Goal: Transaction & Acquisition: Purchase product/service

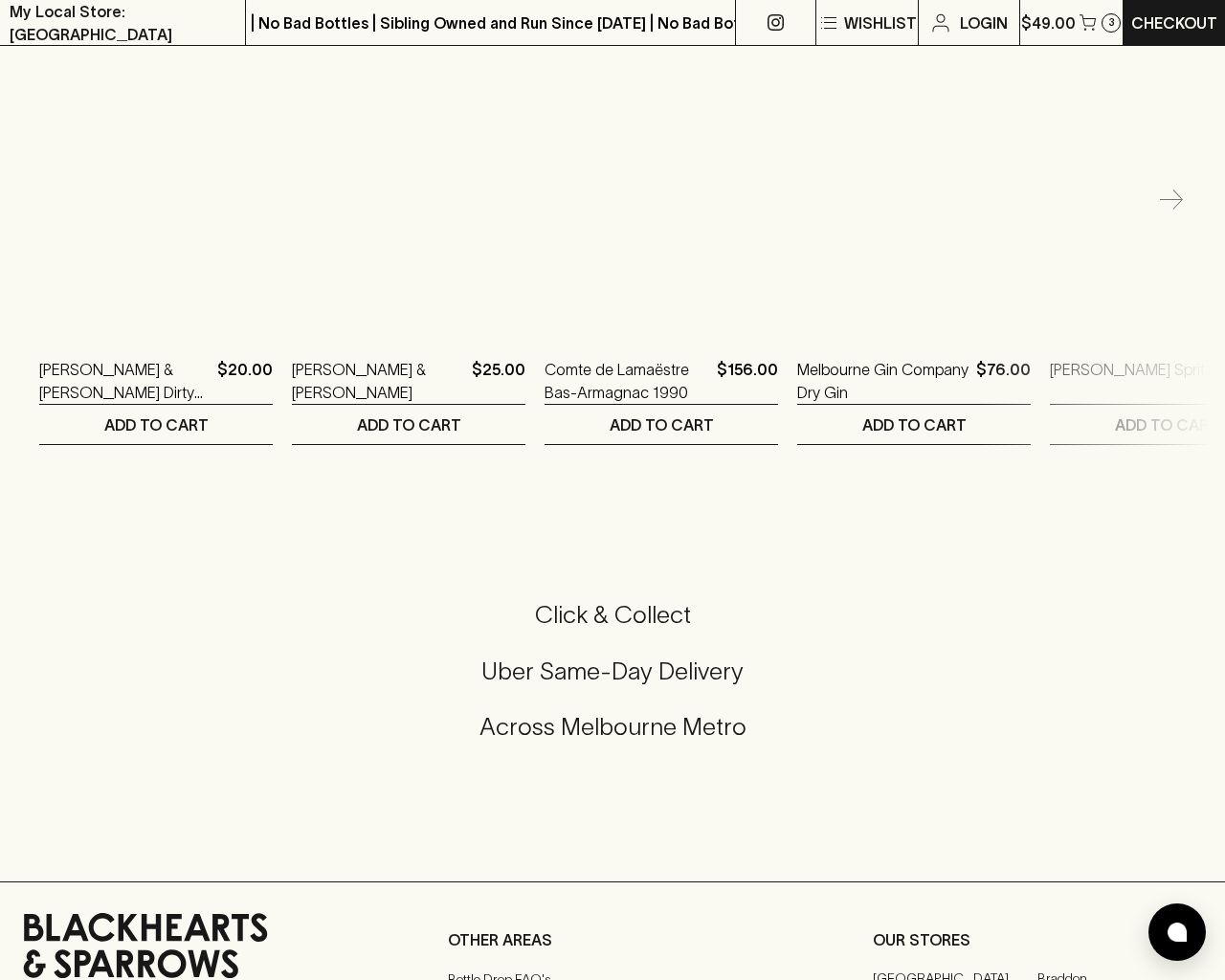
scroll to position [4102, 0]
type input "[EMAIL_ADDRESS]"
type input "1"
type input "e"
type input "Elderton E Series Chardonnay 2023"
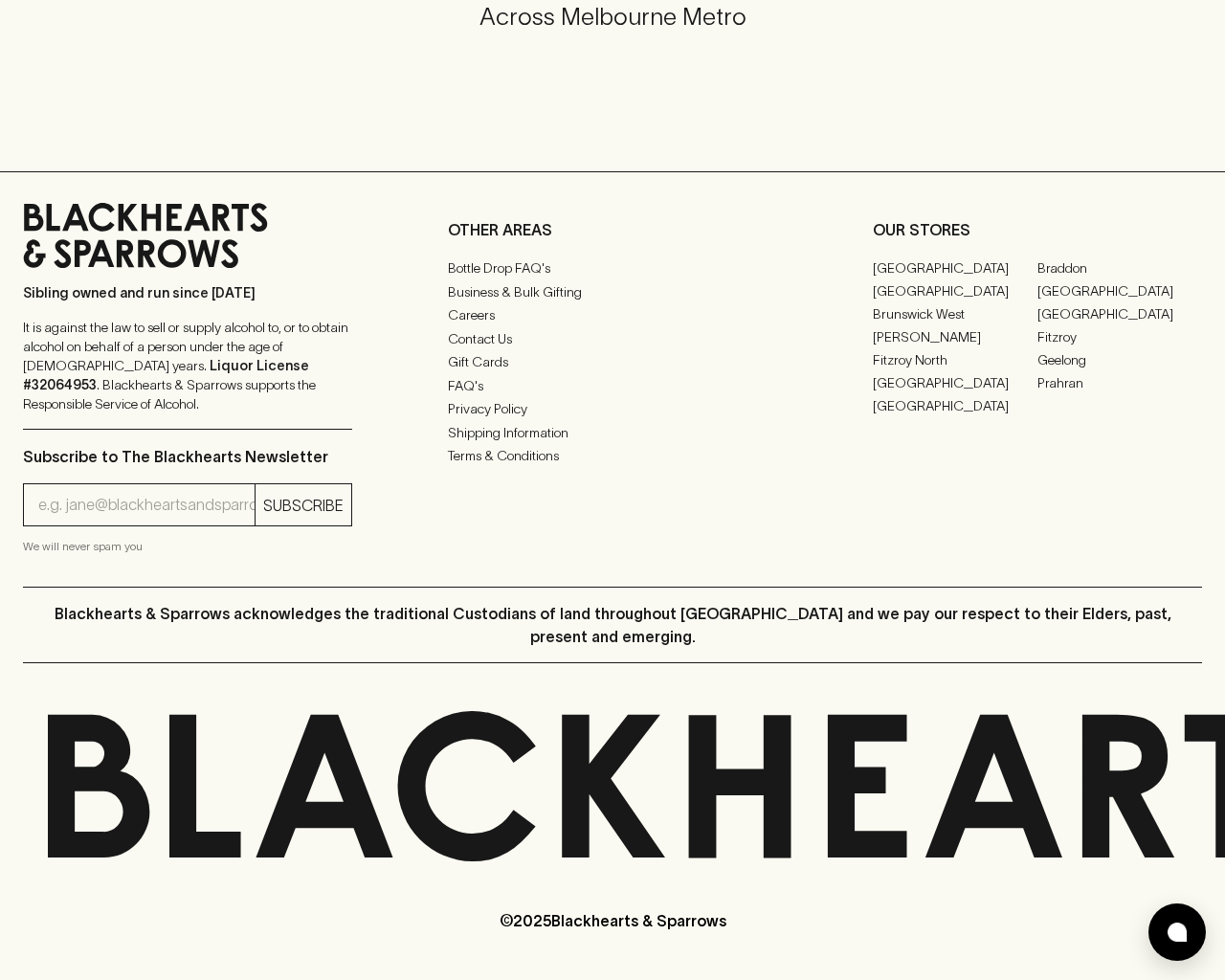
scroll to position [1155, 0]
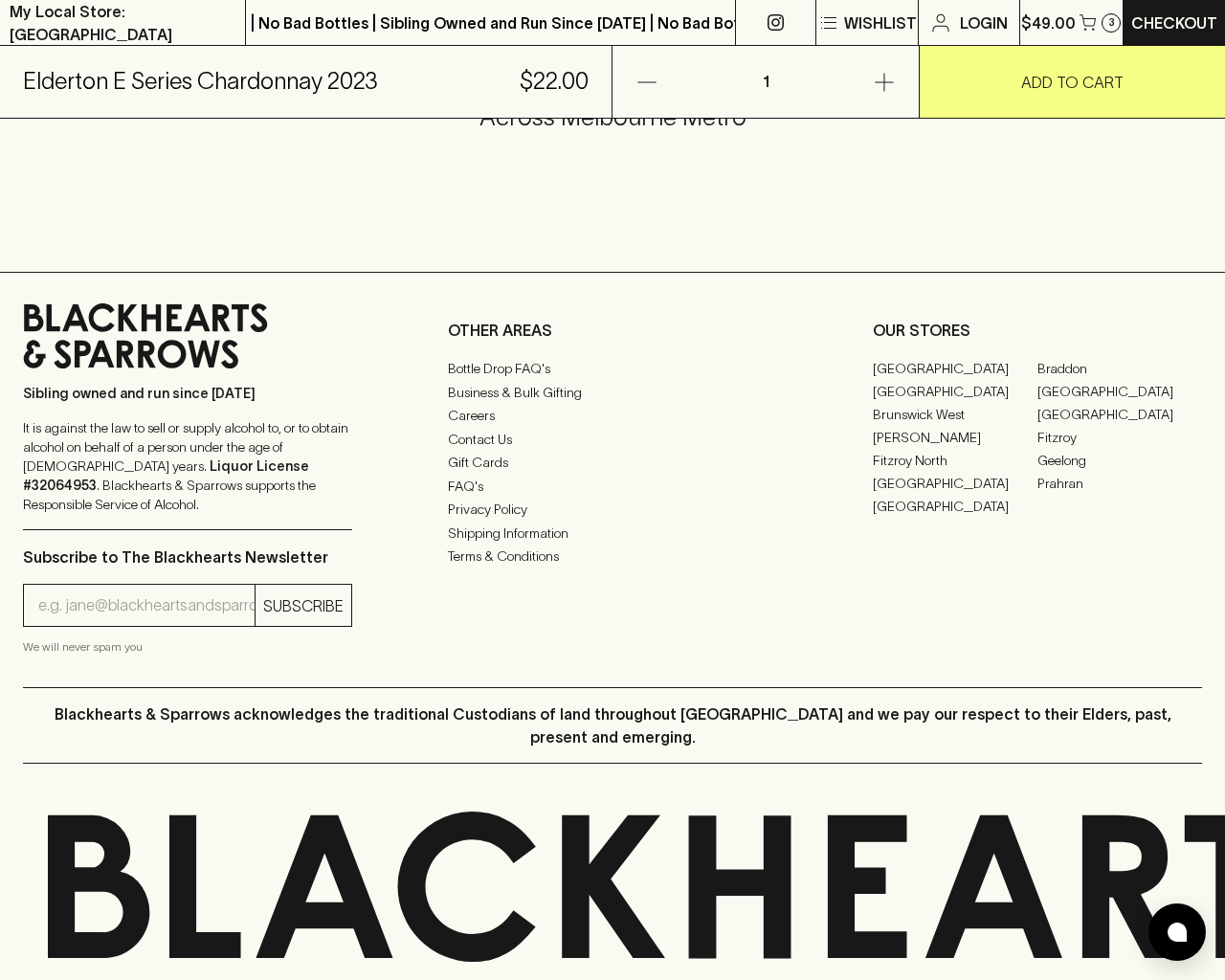
type input "e"
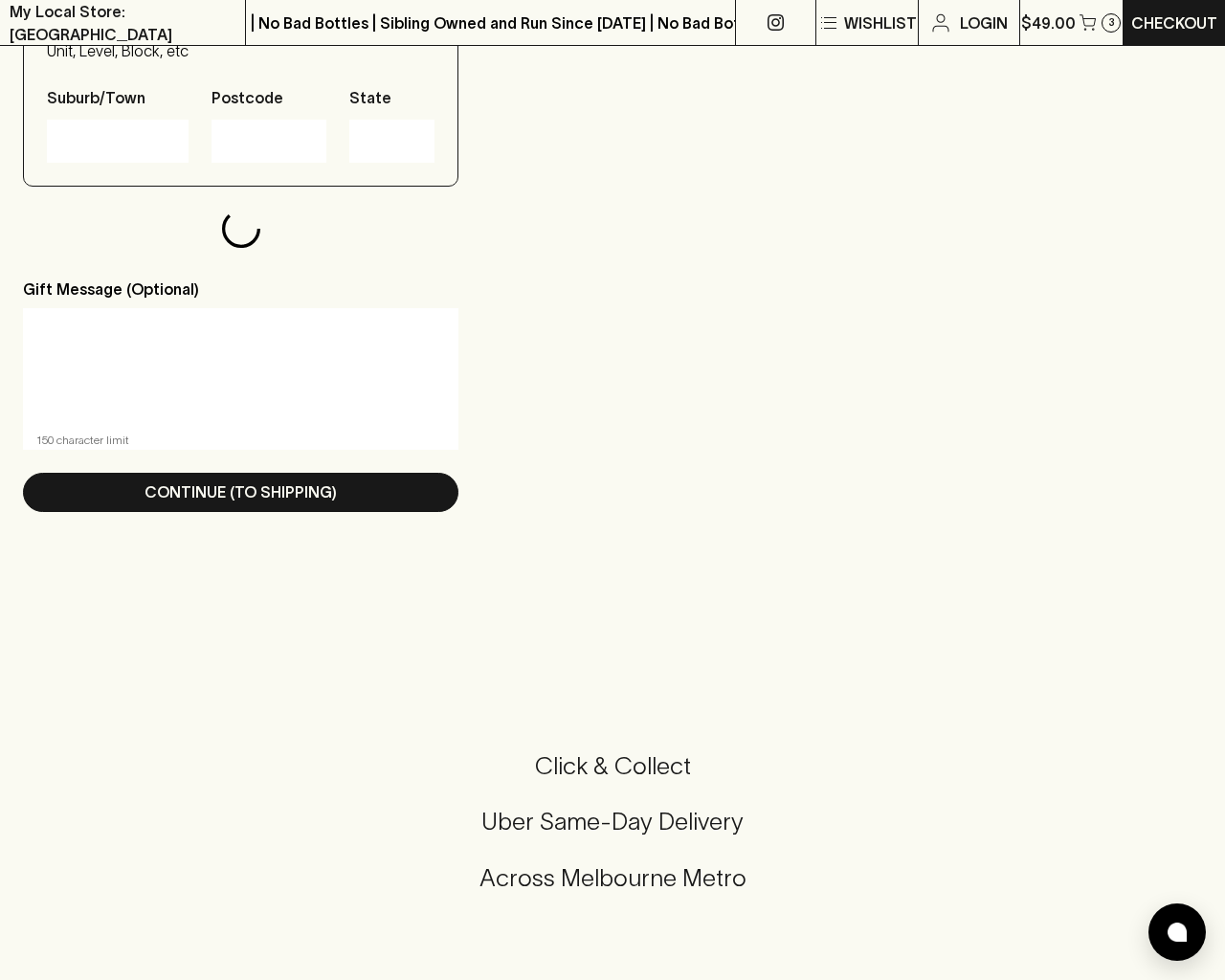
scroll to position [1924, 0]
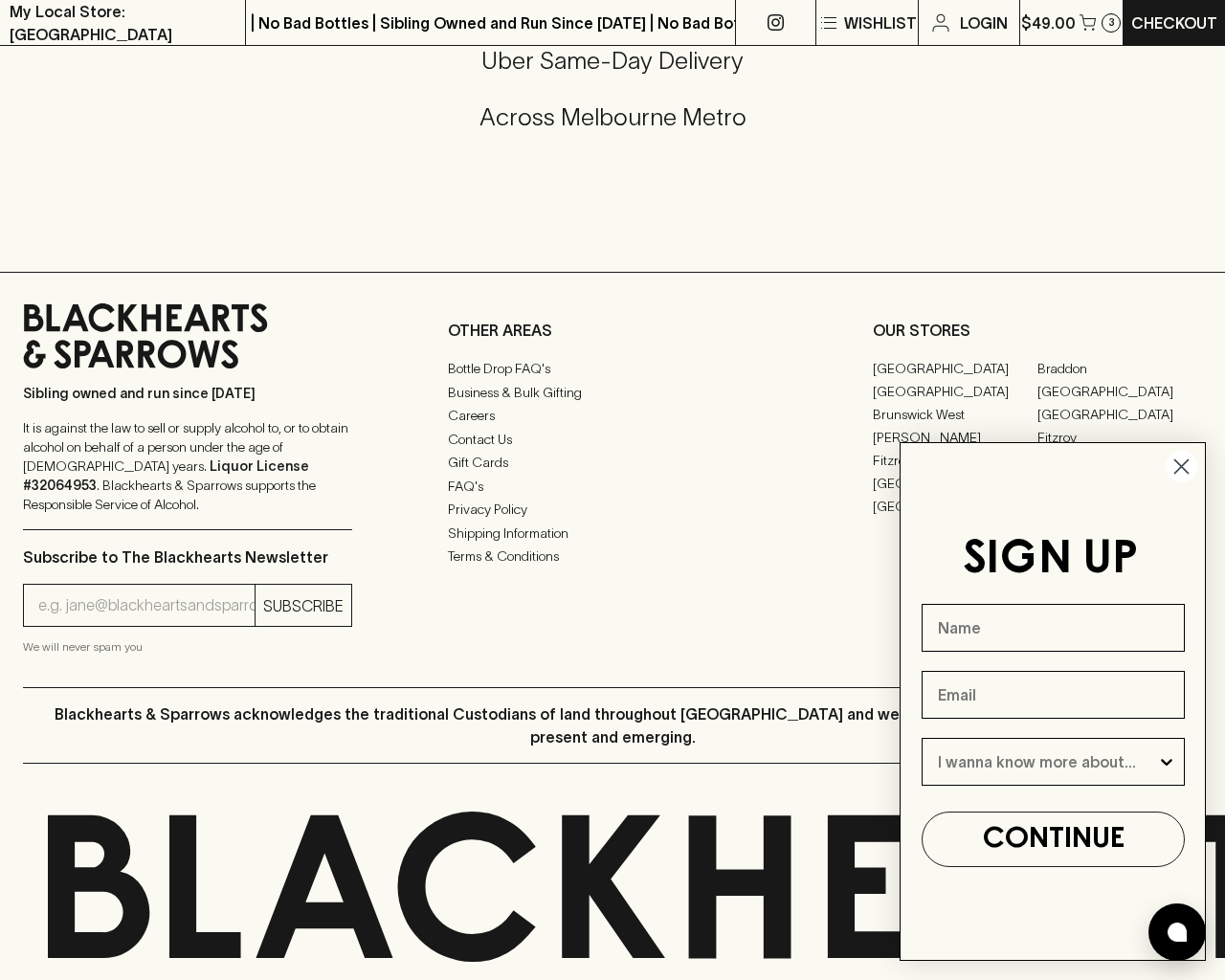
type input "[EMAIL_ADDRESS]"
type input "e"
checkbox input "true"
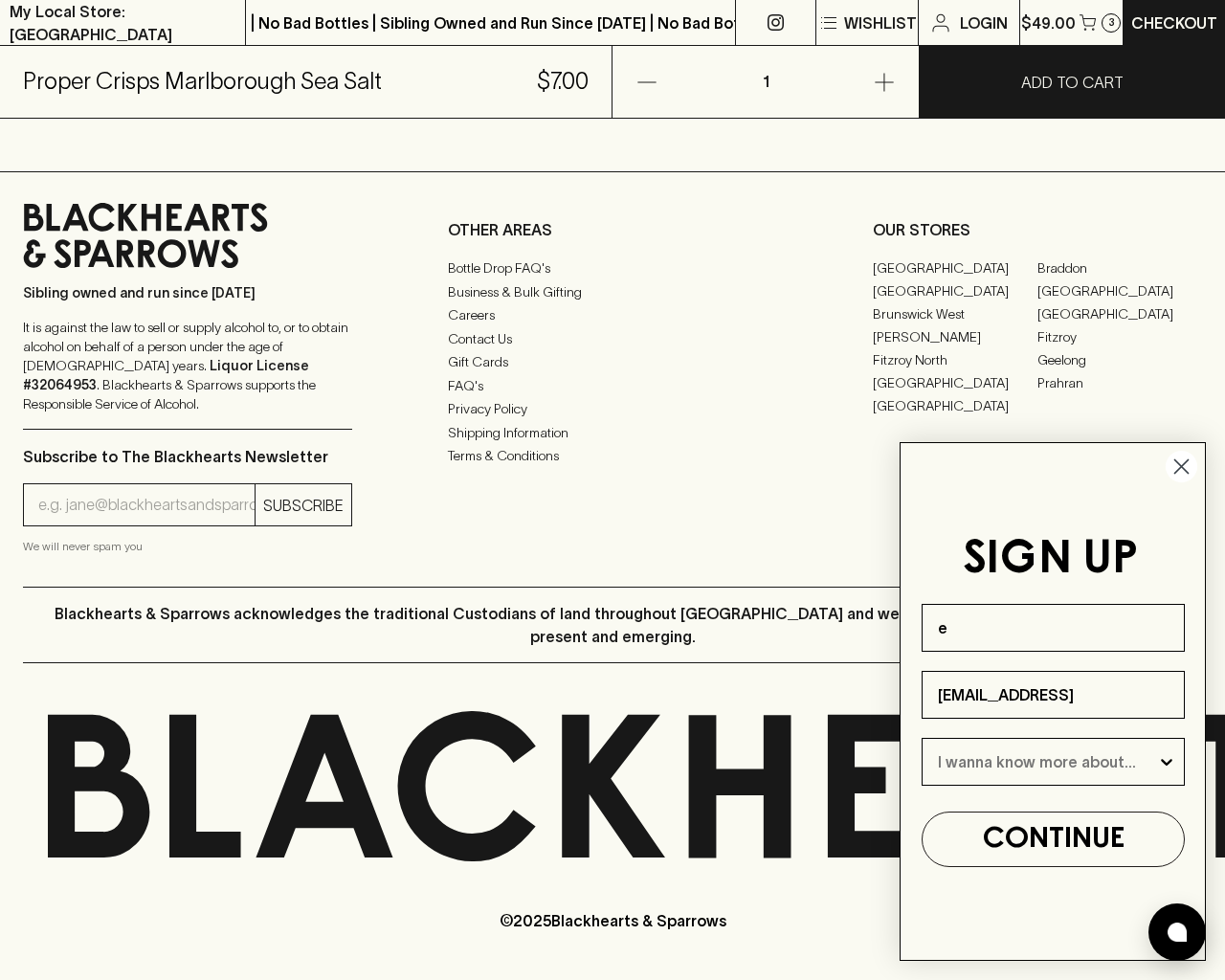
scroll to position [1236, 0]
